Goal: Transaction & Acquisition: Register for event/course

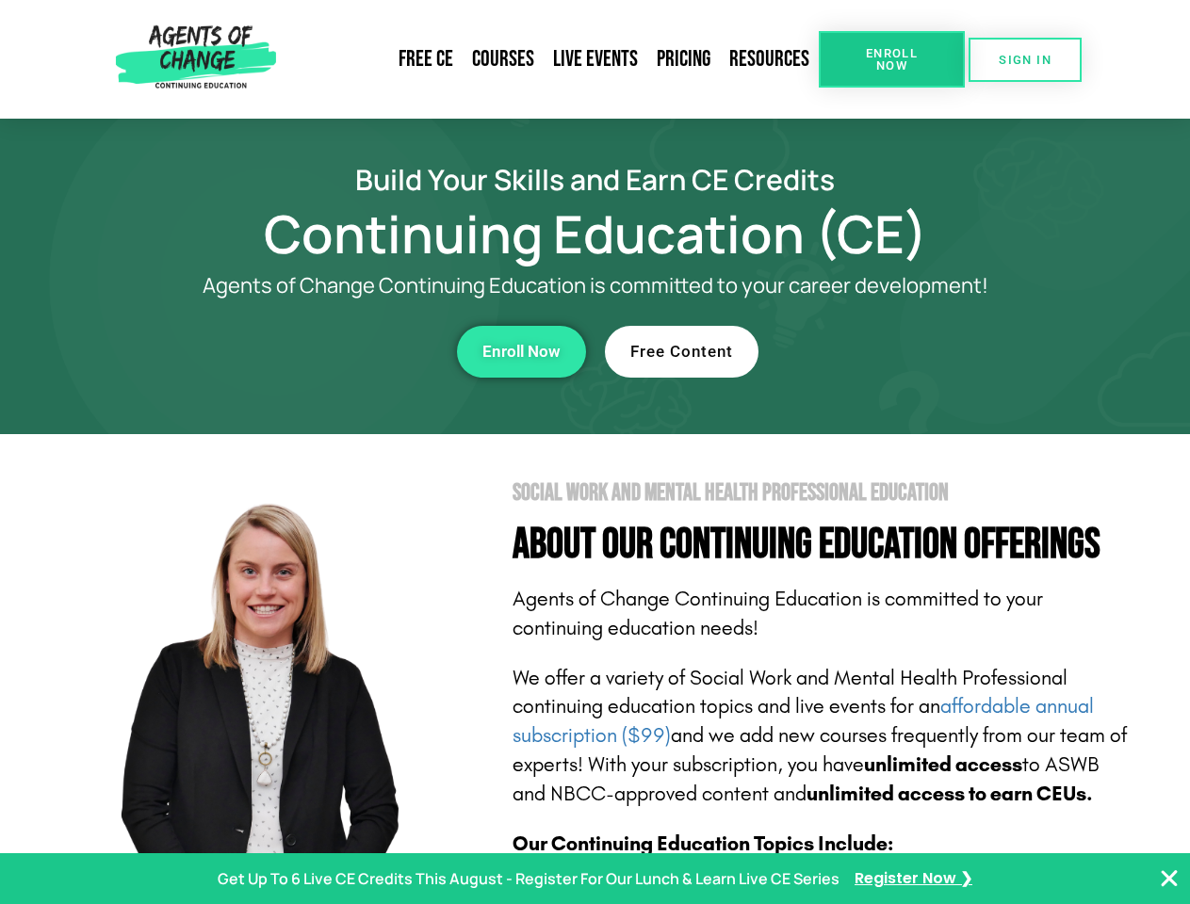
click at [595, 452] on section "Social Work and Mental Health Professional Education About Our Continuing Educa…" at bounding box center [595, 829] width 1190 height 791
click at [891, 59] on span "Enroll Now" at bounding box center [892, 59] width 86 height 24
click at [1025, 59] on span "SIGN IN" at bounding box center [1025, 60] width 53 height 12
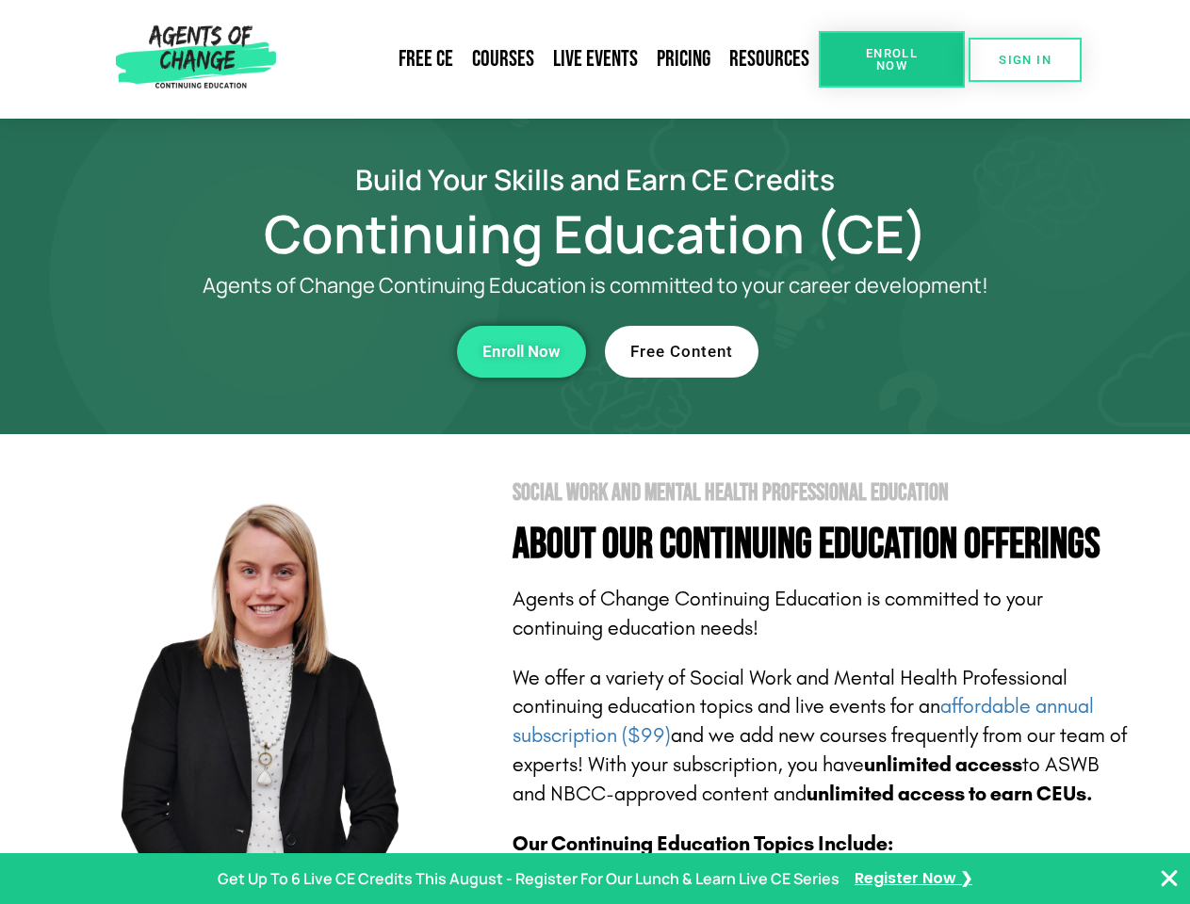
click at [327, 351] on div "Enroll Now" at bounding box center [327, 352] width 518 height 52
click at [521, 351] on span "Enroll Now" at bounding box center [521, 352] width 78 height 16
click at [864, 351] on div "Free Content" at bounding box center [864, 352] width 518 height 52
